Goal: Task Accomplishment & Management: Use online tool/utility

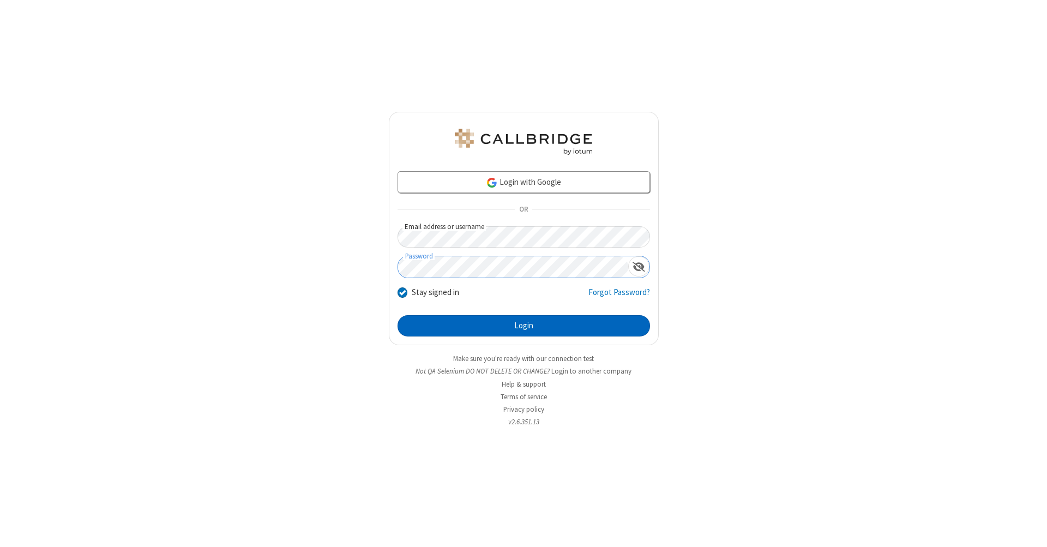
click at [523, 326] on button "Login" at bounding box center [523, 326] width 252 height 22
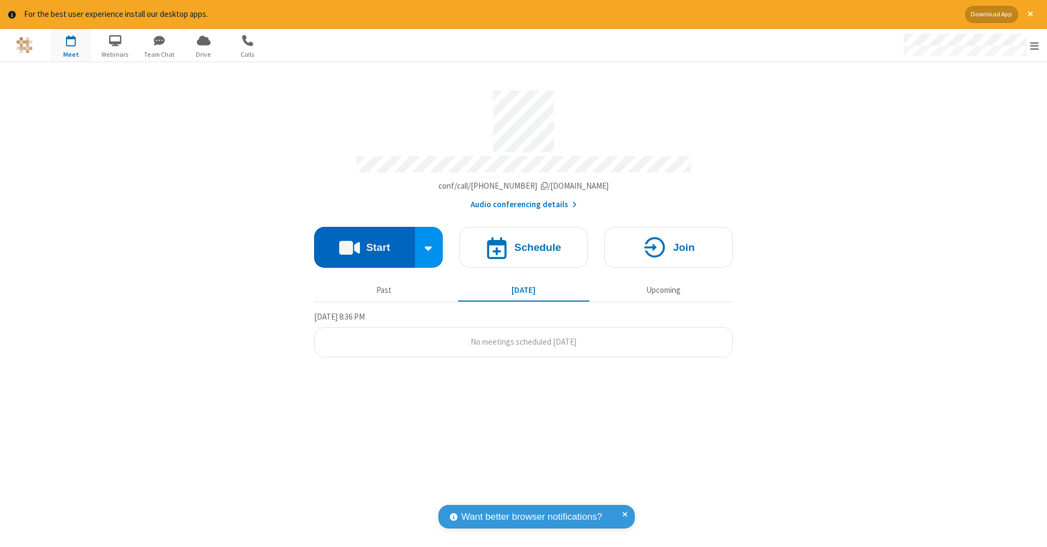
click at [364, 242] on button "Start" at bounding box center [364, 247] width 101 height 41
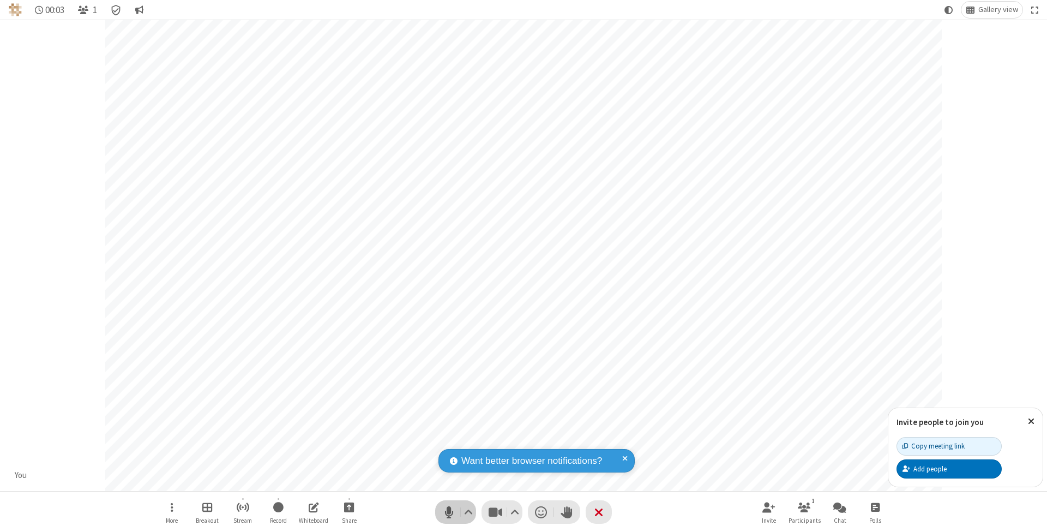
click at [449, 511] on span "Mute (⌘+Shift+A)" at bounding box center [449, 512] width 16 height 16
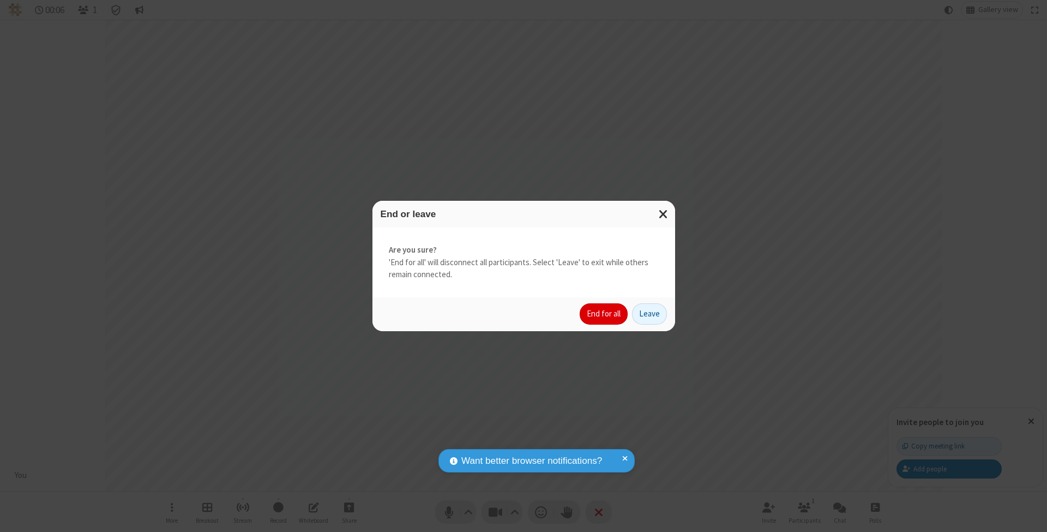
click at [604, 313] on button "End for all" at bounding box center [604, 314] width 48 height 22
